Goal: Information Seeking & Learning: Learn about a topic

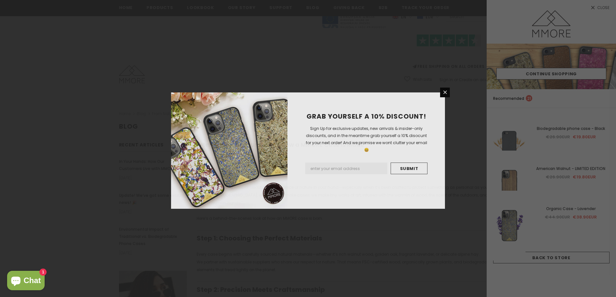
scroll to position [97, 0]
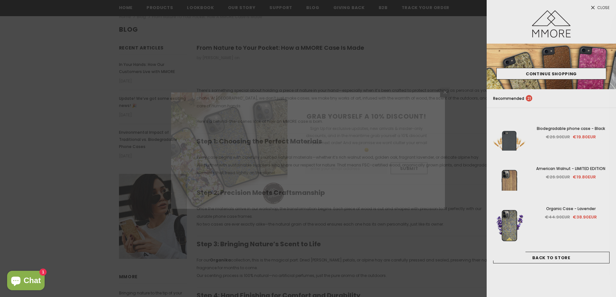
click at [245, 73] on div "GRAB YOURSELF A 10% DISCOUNT! Sign Up for exclusive updates, new arrivals & ins…" at bounding box center [308, 148] width 616 height 297
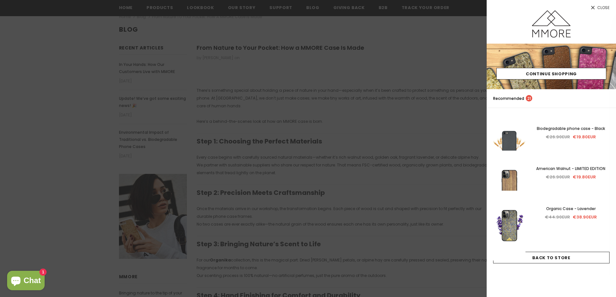
click at [272, 64] on div at bounding box center [308, 148] width 616 height 297
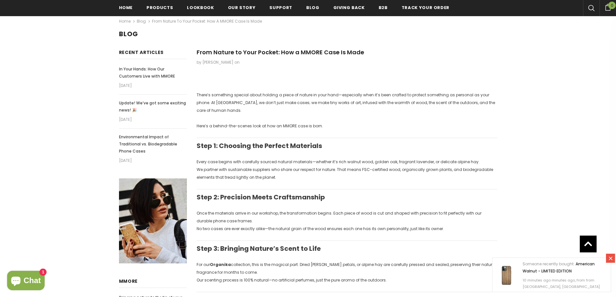
scroll to position [0, 0]
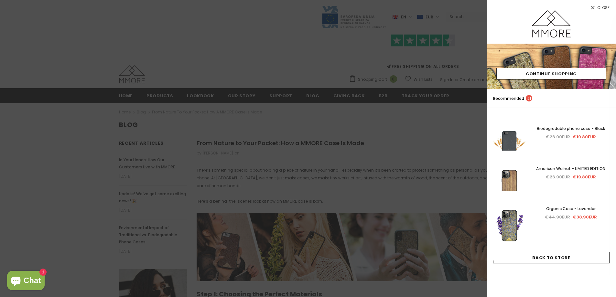
click at [227, 107] on div at bounding box center [308, 148] width 616 height 297
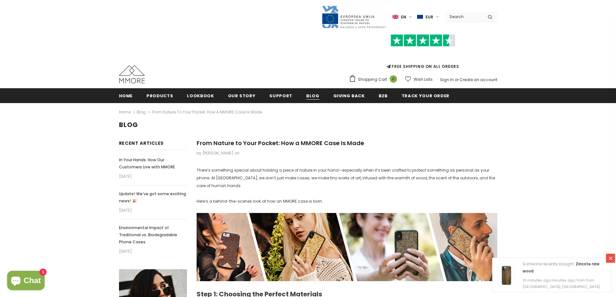
click at [307, 96] on span "Blog" at bounding box center [312, 96] width 13 height 6
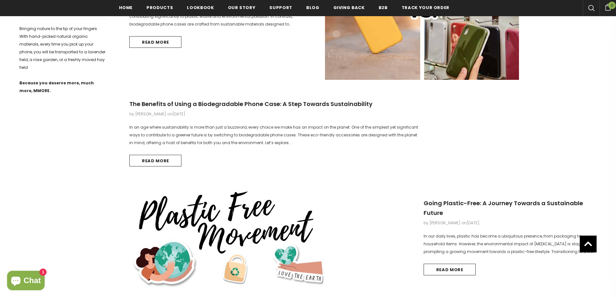
scroll to position [497, 0]
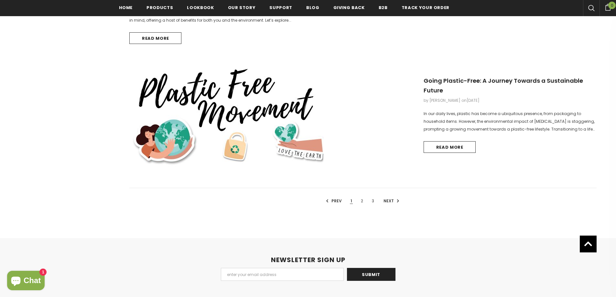
drag, startPoint x: 396, startPoint y: 200, endPoint x: 444, endPoint y: 197, distance: 48.6
click at [396, 200] on icon at bounding box center [397, 200] width 4 height 5
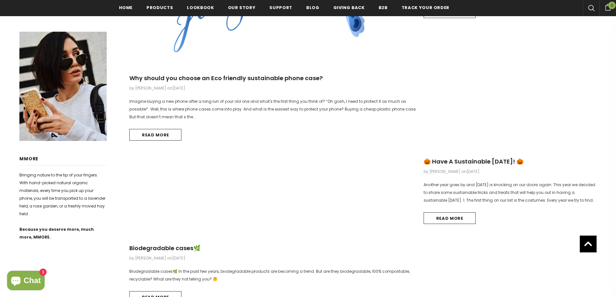
scroll to position [390, 0]
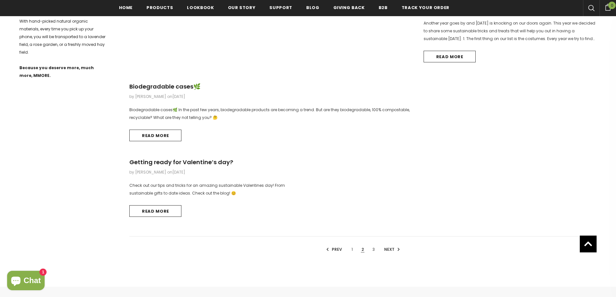
click at [386, 249] on span "Next" at bounding box center [389, 249] width 12 height 5
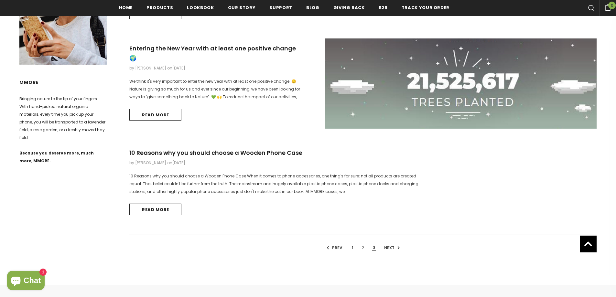
scroll to position [325, 0]
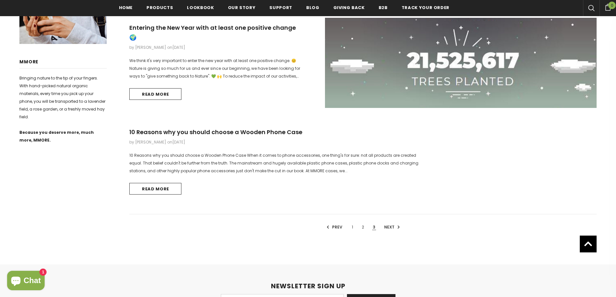
click at [289, 134] on span "10 Reasons why you should choose a Wooden Phone Case" at bounding box center [215, 132] width 173 height 8
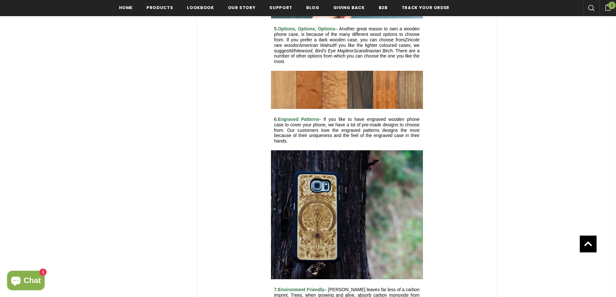
scroll to position [842, 0]
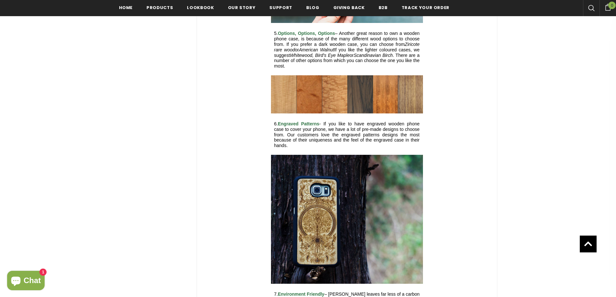
click at [353, 98] on img at bounding box center [347, 94] width 152 height 38
